Goal: Find specific page/section: Find specific page/section

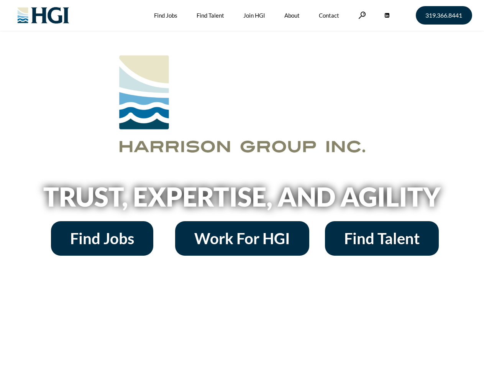
click at [242, 184] on h2 "Trust, Expertise, and Agility" at bounding box center [242, 197] width 437 height 26
click at [361, 15] on link at bounding box center [363, 15] width 8 height 7
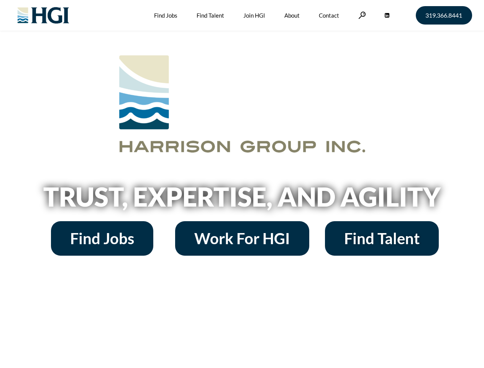
click at [242, 184] on h2 "Trust, Expertise, and Agility" at bounding box center [242, 197] width 437 height 26
click at [361, 15] on link at bounding box center [363, 15] width 8 height 7
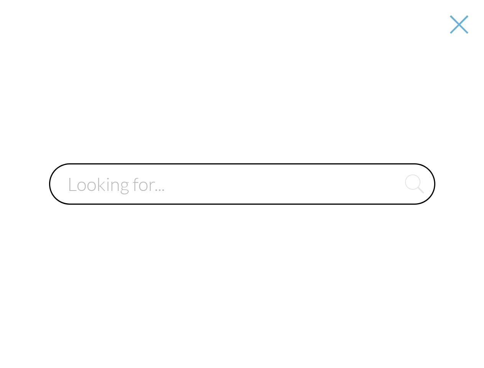
click at [242, 199] on input "text" at bounding box center [242, 183] width 387 height 41
